Goal: Information Seeking & Learning: Learn about a topic

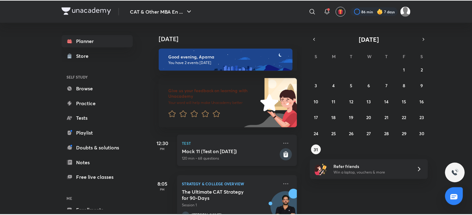
scroll to position [20, 0]
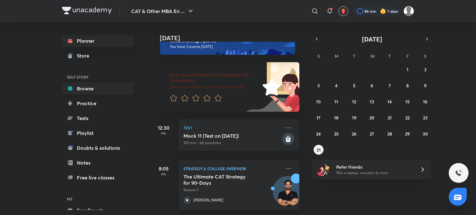
click at [95, 84] on link "Browse" at bounding box center [98, 88] width 72 height 12
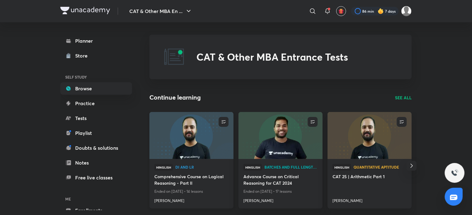
click at [201, 146] on img at bounding box center [192, 135] width 86 height 48
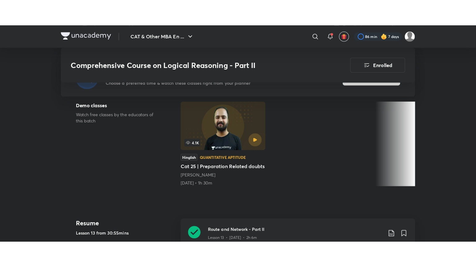
scroll to position [253, 0]
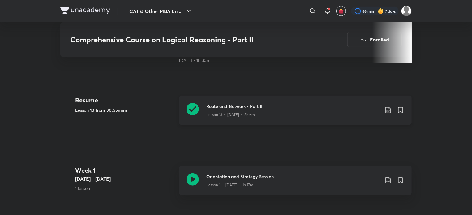
click at [196, 108] on icon at bounding box center [193, 109] width 12 height 12
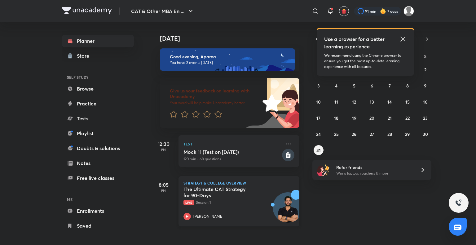
click at [187, 218] on icon at bounding box center [186, 215] width 7 height 7
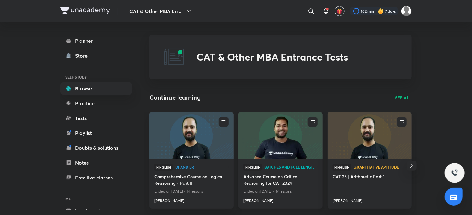
click at [304, 153] on img at bounding box center [281, 135] width 86 height 48
click at [357, 138] on img at bounding box center [370, 135] width 86 height 48
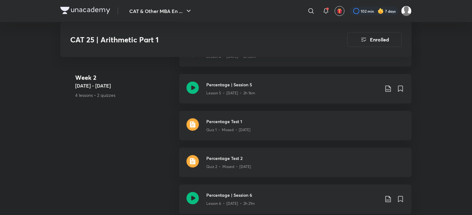
scroll to position [584, 0]
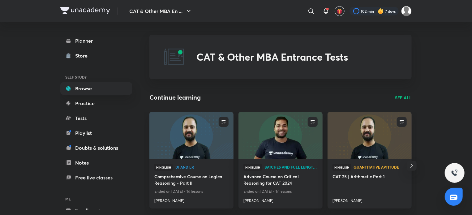
click at [405, 98] on p "SEE ALL" at bounding box center [403, 97] width 17 height 7
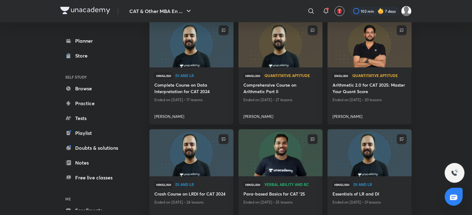
scroll to position [183, 0]
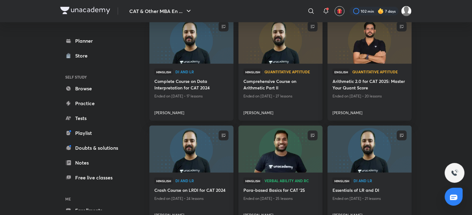
click at [290, 54] on img at bounding box center [281, 40] width 86 height 48
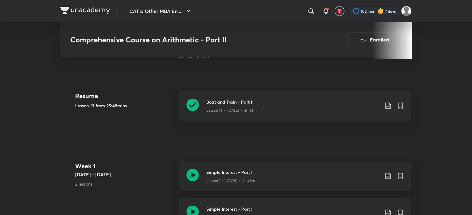
scroll to position [258, 0]
click at [193, 108] on icon at bounding box center [193, 104] width 12 height 12
